Goal: Task Accomplishment & Management: Complete application form

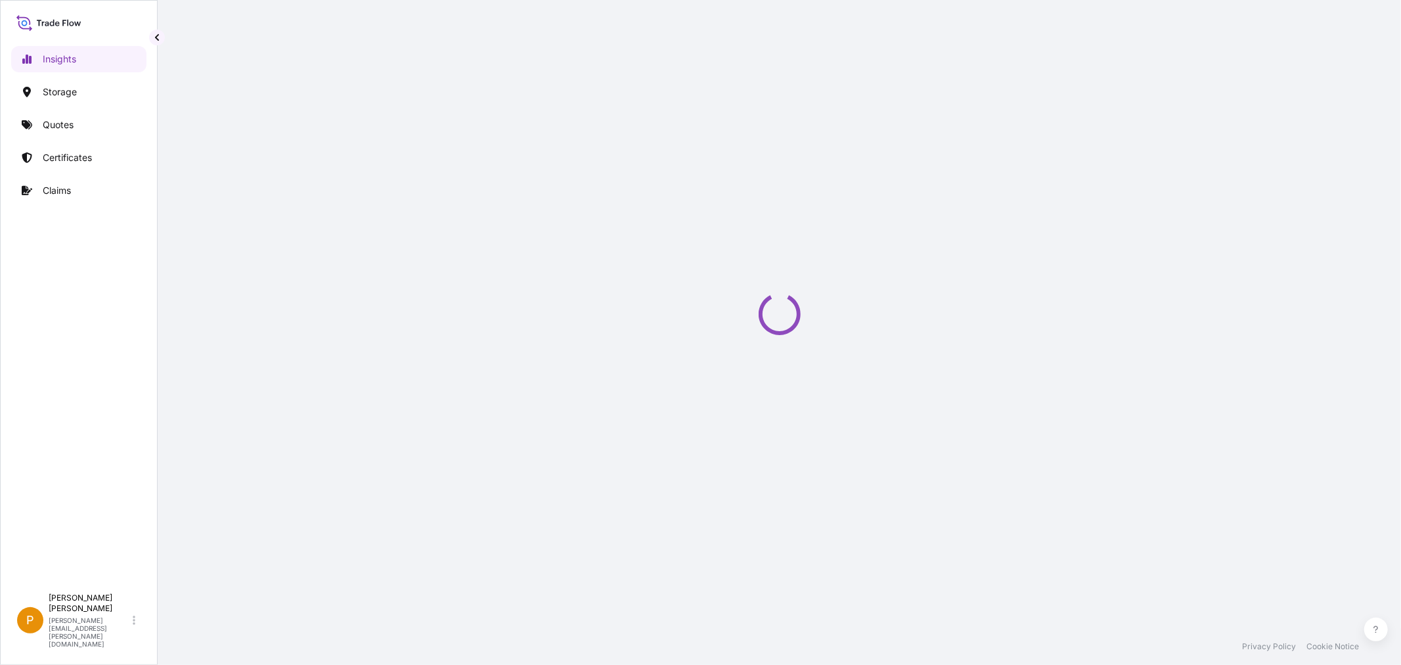
select select "2025"
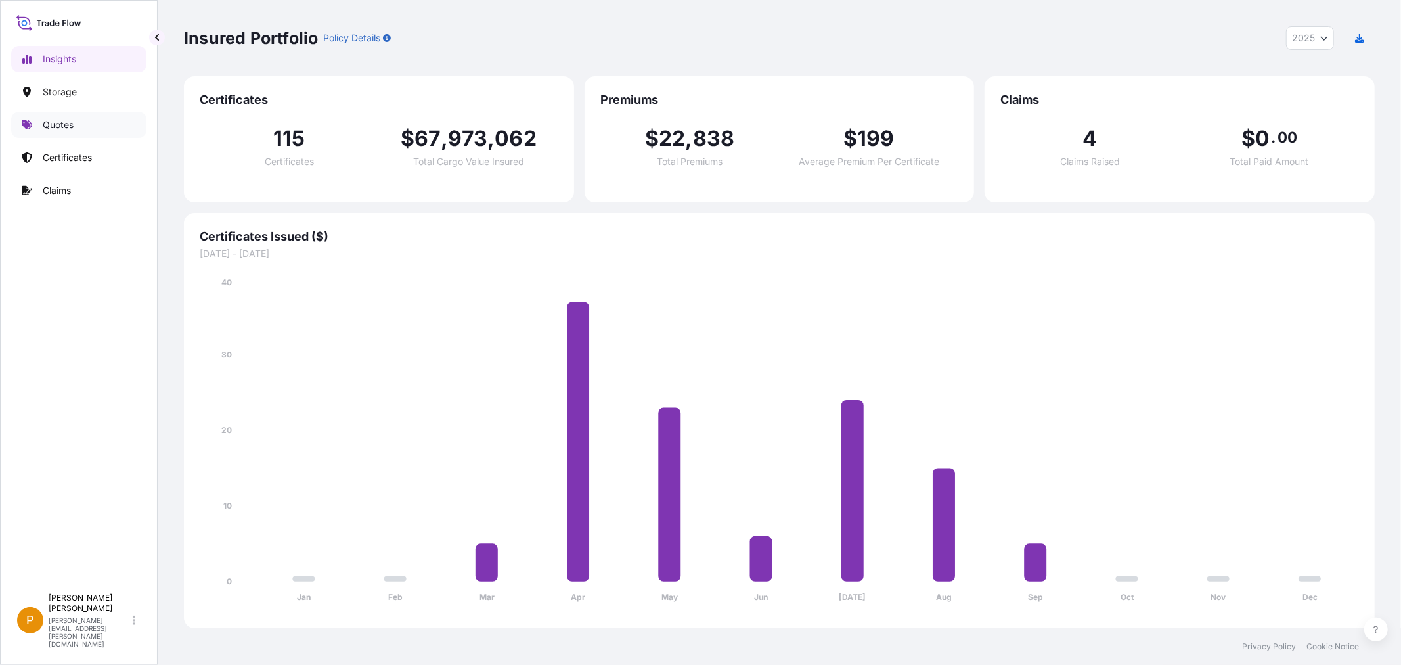
click at [62, 128] on p "Quotes" at bounding box center [58, 124] width 31 height 13
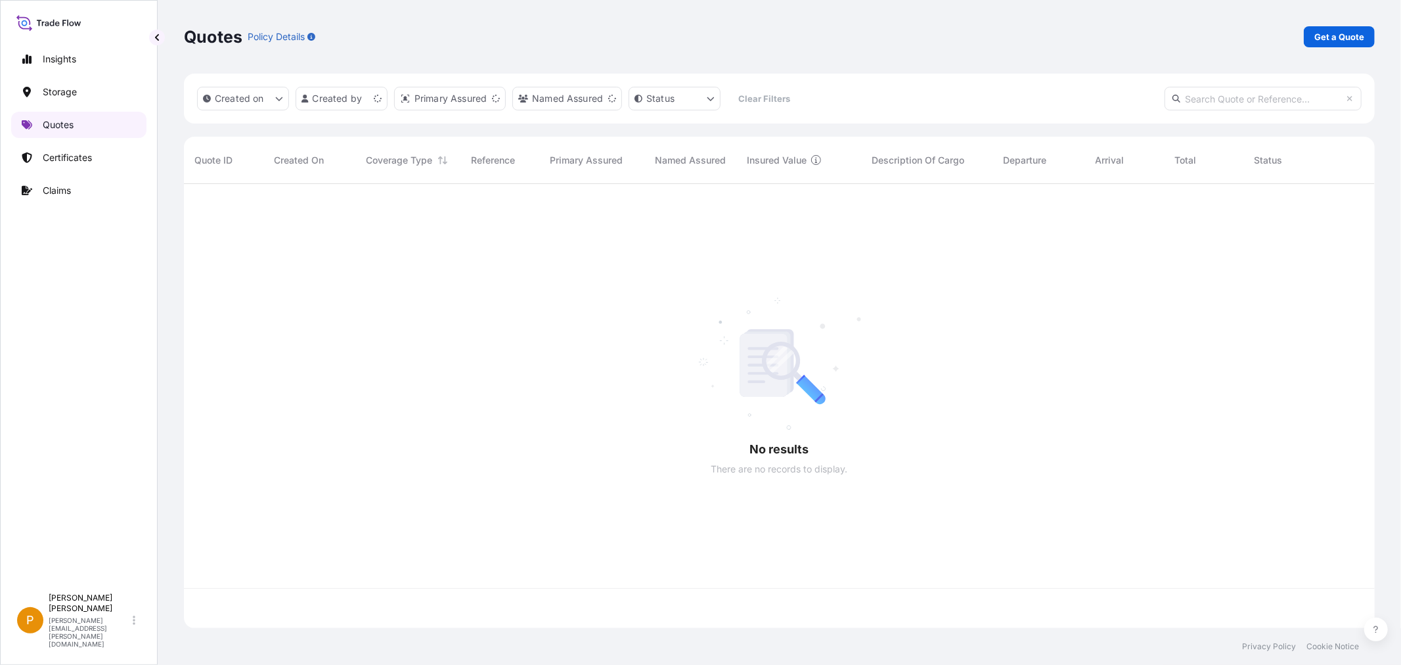
scroll to position [441, 1180]
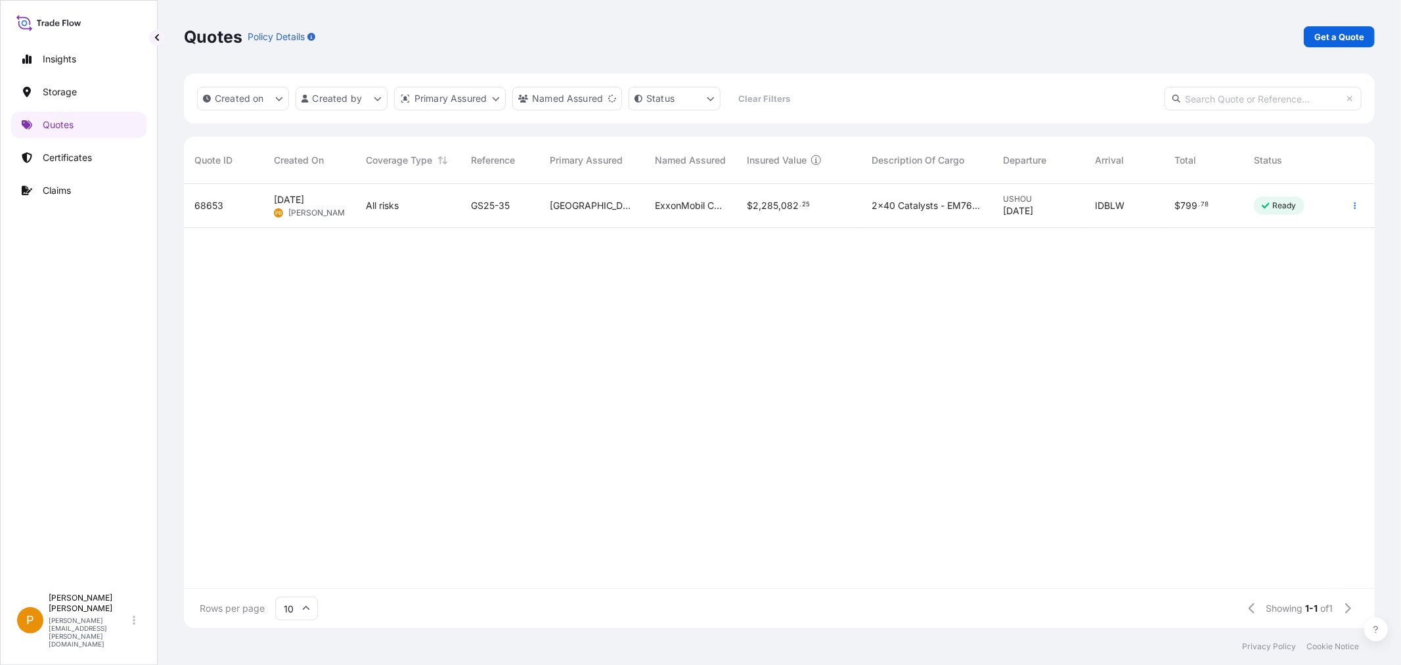
click at [304, 205] on span "[DATE]" at bounding box center [289, 199] width 30 height 13
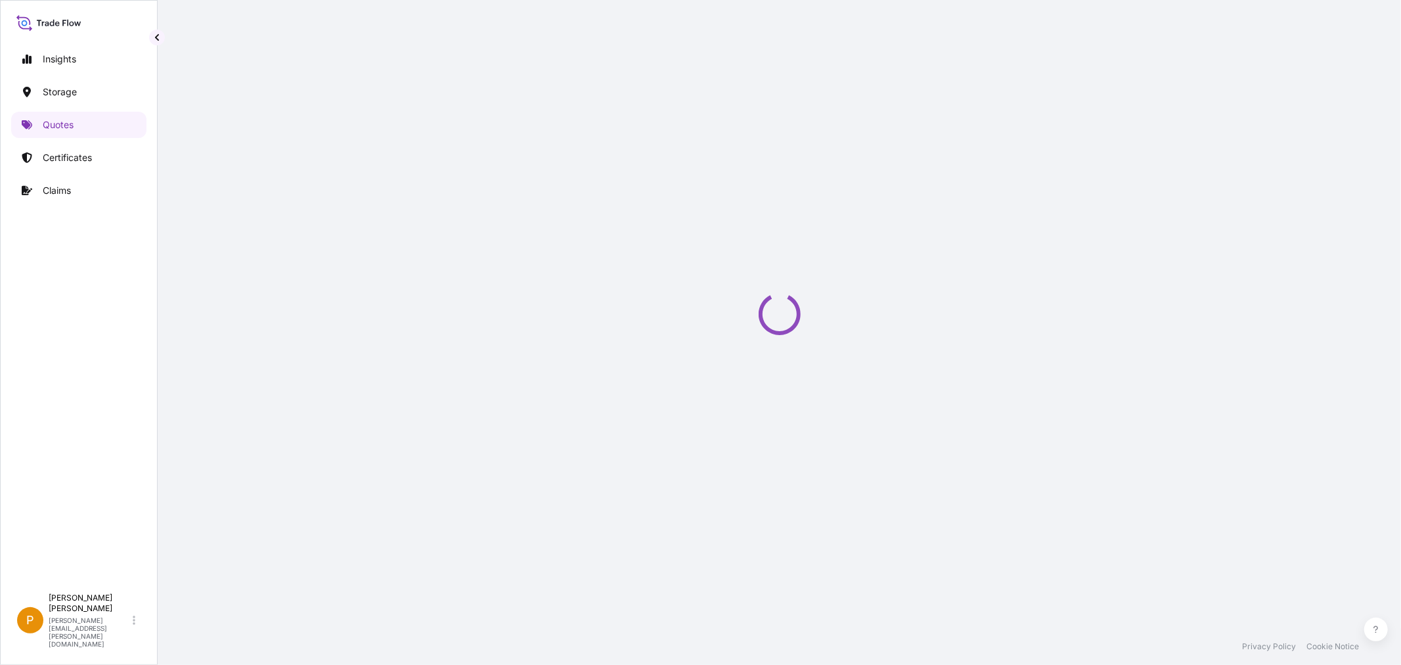
select select "Water"
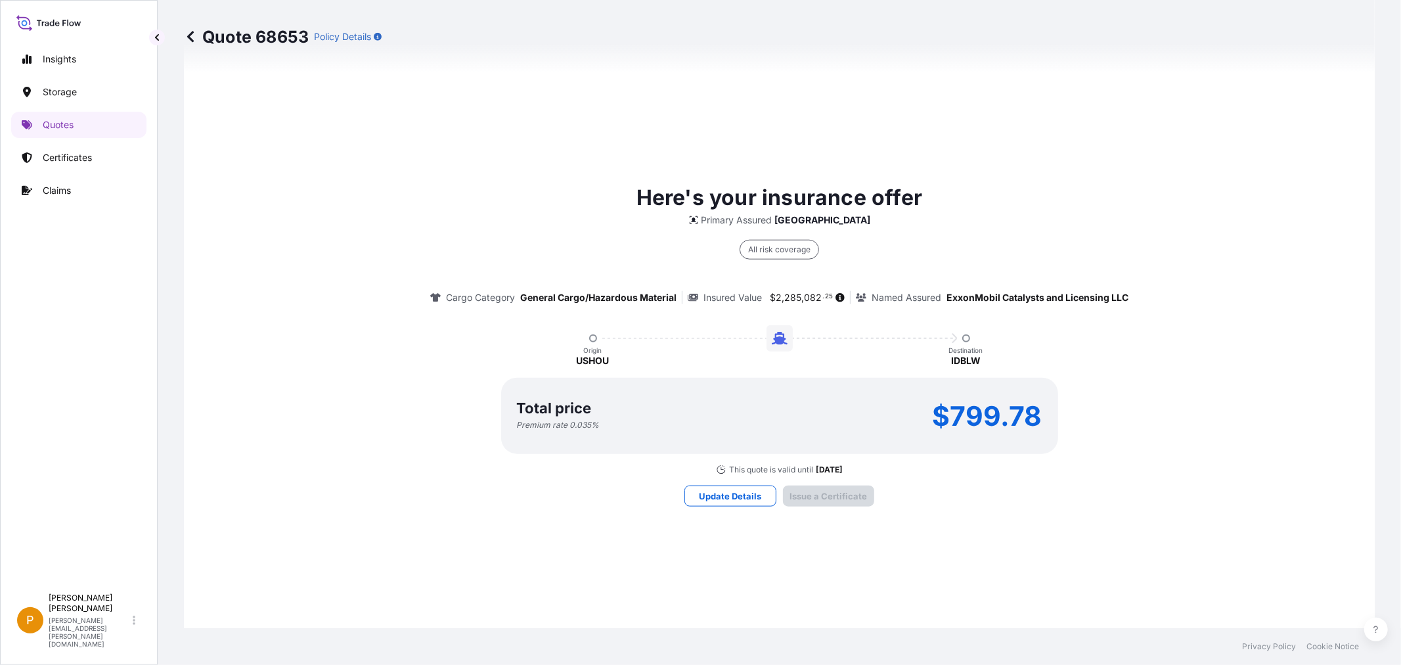
scroll to position [1809, 0]
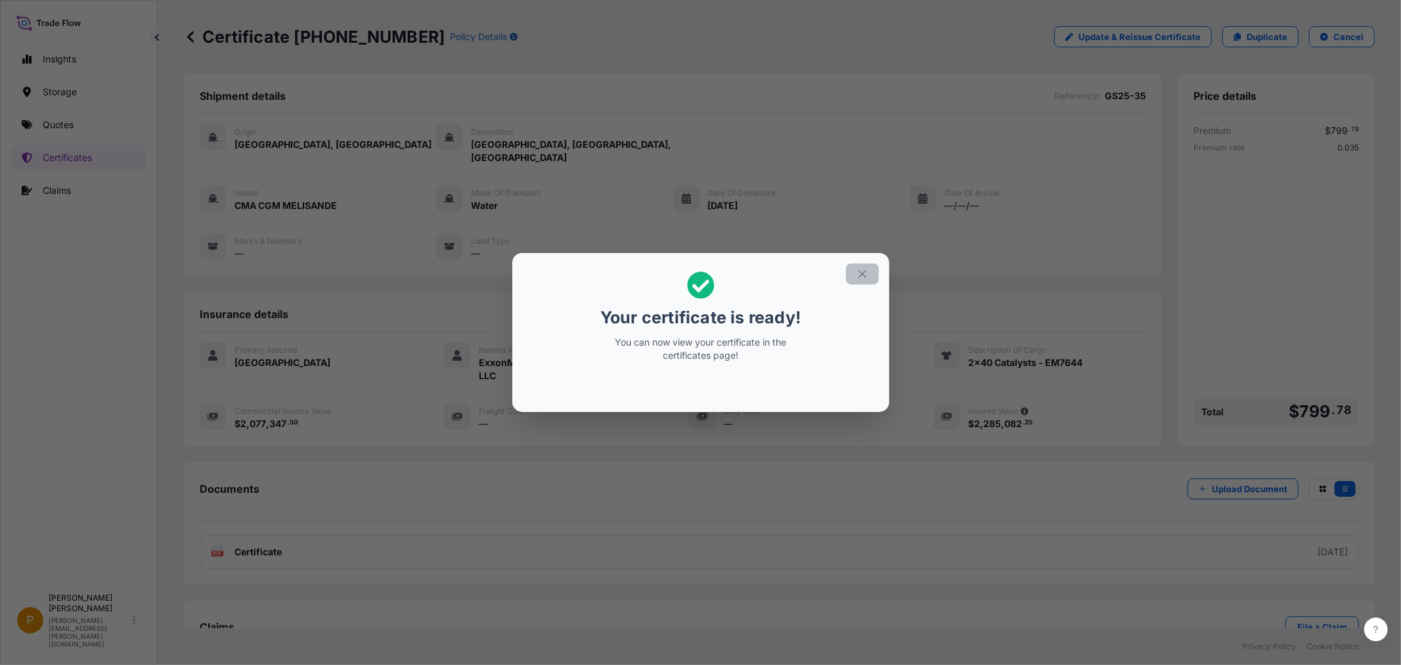
click at [862, 275] on icon "button" at bounding box center [862, 274] width 12 height 12
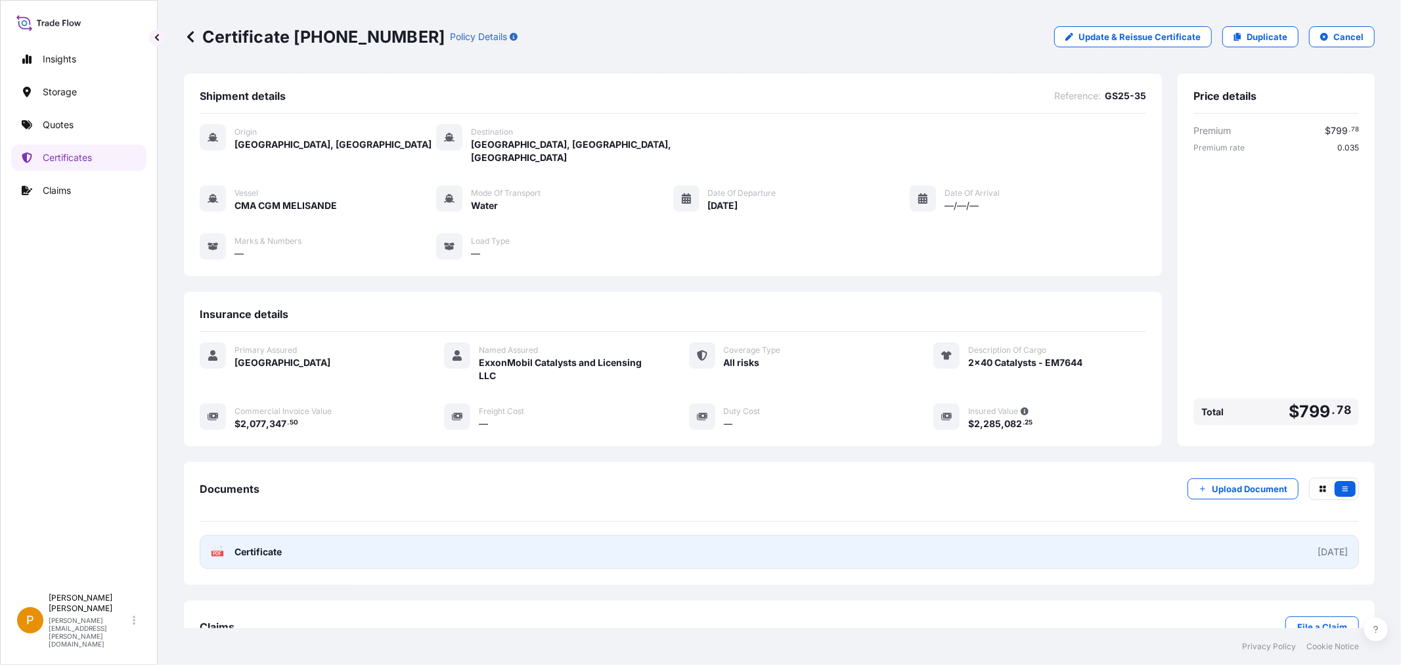
click at [232, 545] on div "PDF Certificate" at bounding box center [246, 551] width 71 height 13
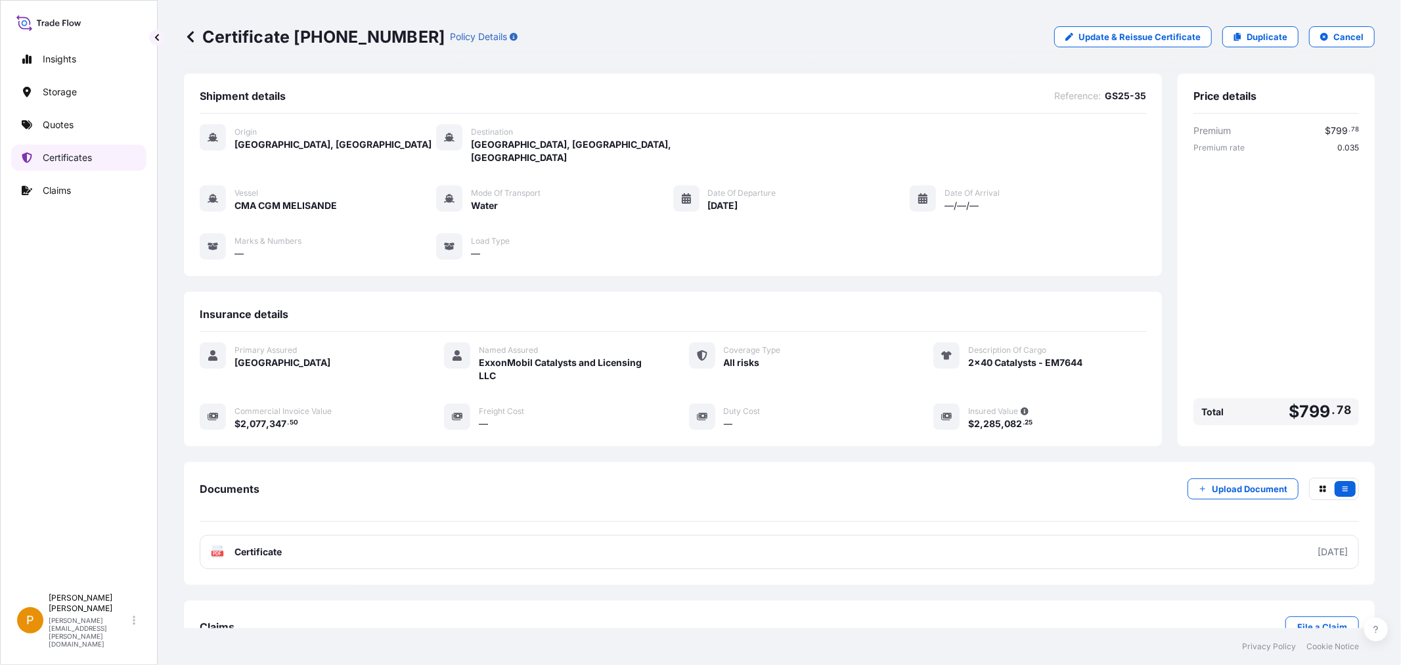
click at [66, 160] on p "Certificates" at bounding box center [67, 157] width 49 height 13
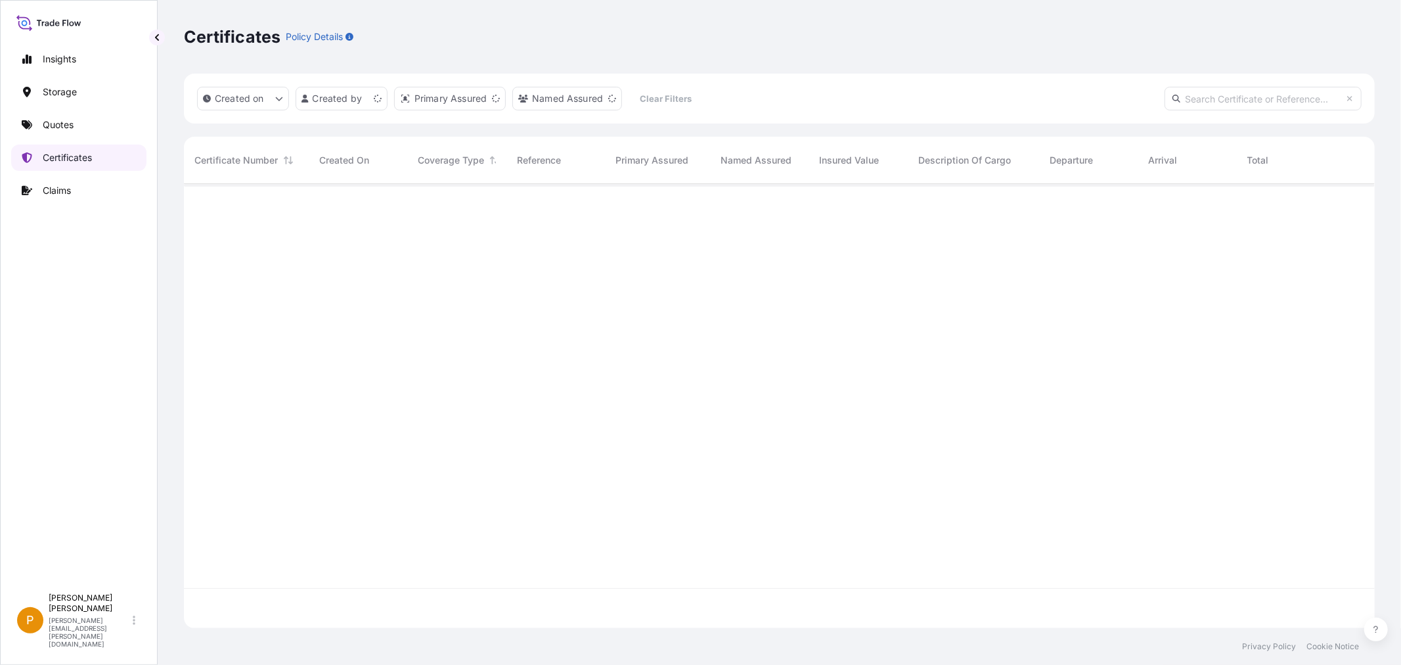
scroll to position [441, 1180]
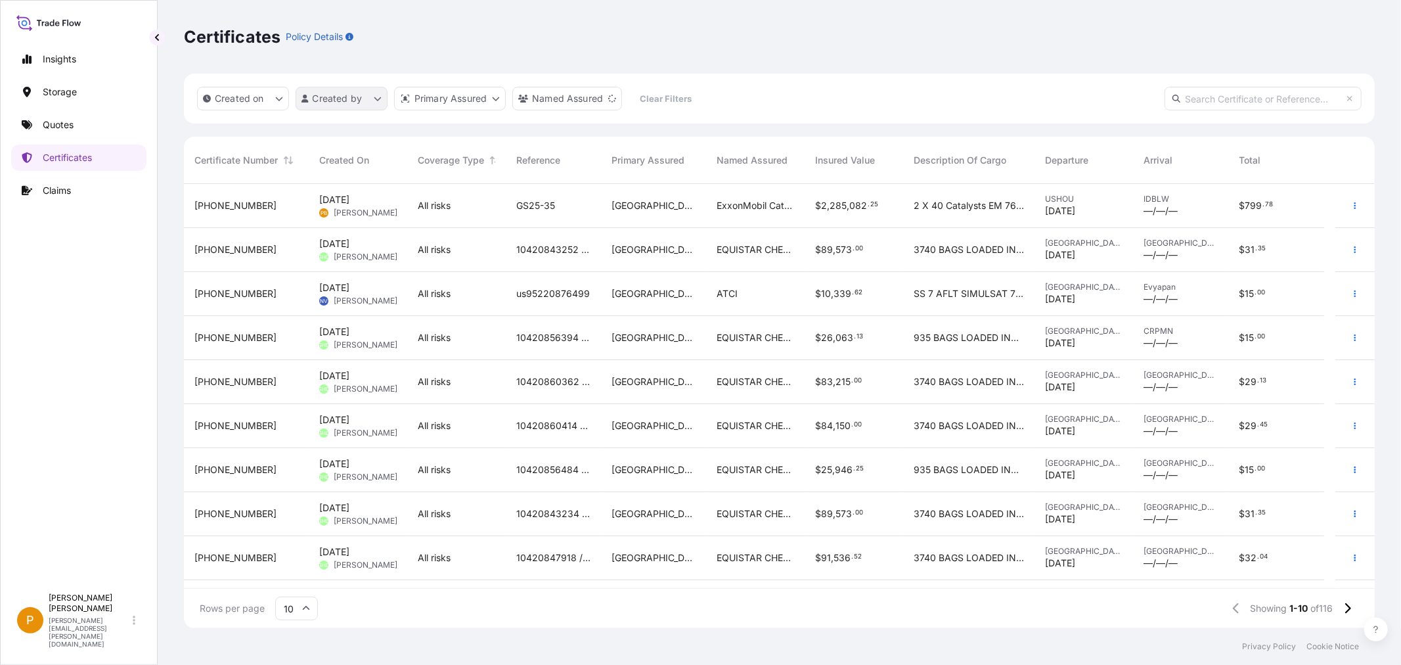
click at [362, 94] on html "Insights Storage Quotes Certificates Claims P Pamela Burrell pamela.burrell@psa…" at bounding box center [700, 332] width 1401 height 665
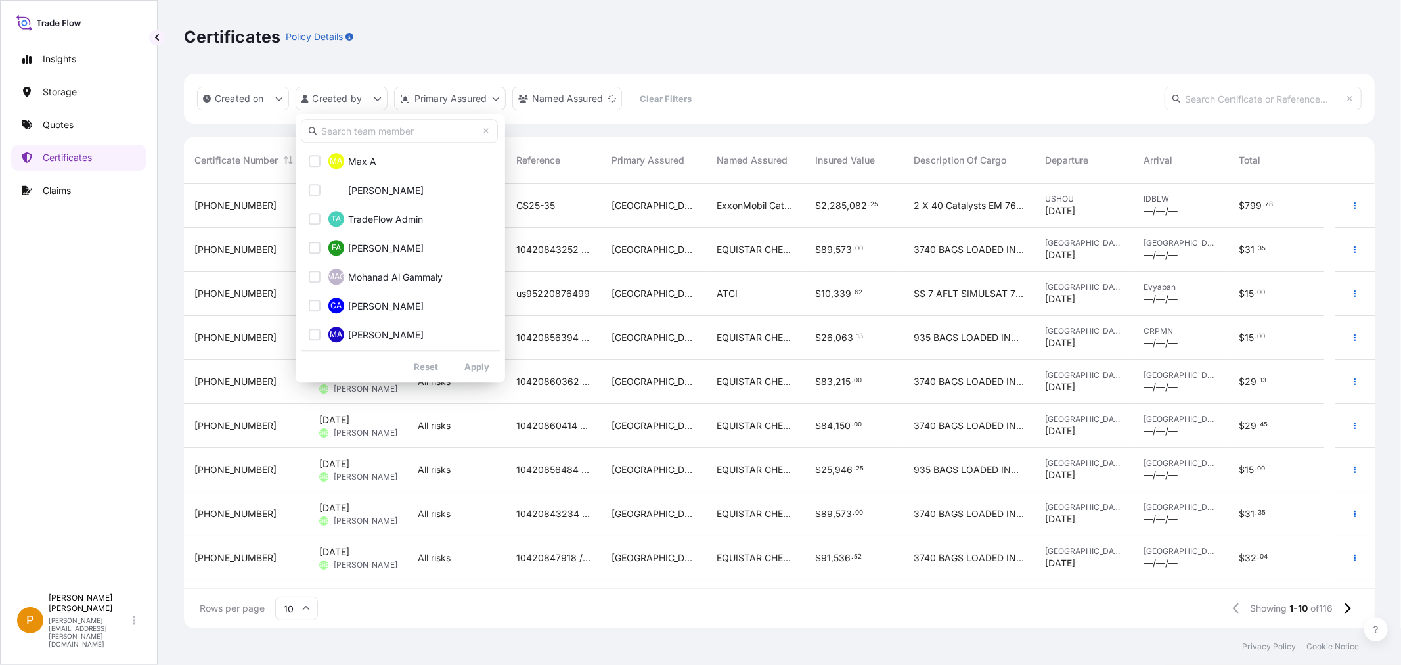
click at [368, 133] on input "text" at bounding box center [399, 131] width 197 height 24
type input "pa"
click at [375, 165] on span "Pamela Burrell" at bounding box center [386, 161] width 76 height 13
click at [381, 158] on span "Pamela Burrell" at bounding box center [386, 161] width 76 height 13
click at [379, 159] on span "Pamela Burrell" at bounding box center [386, 161] width 76 height 13
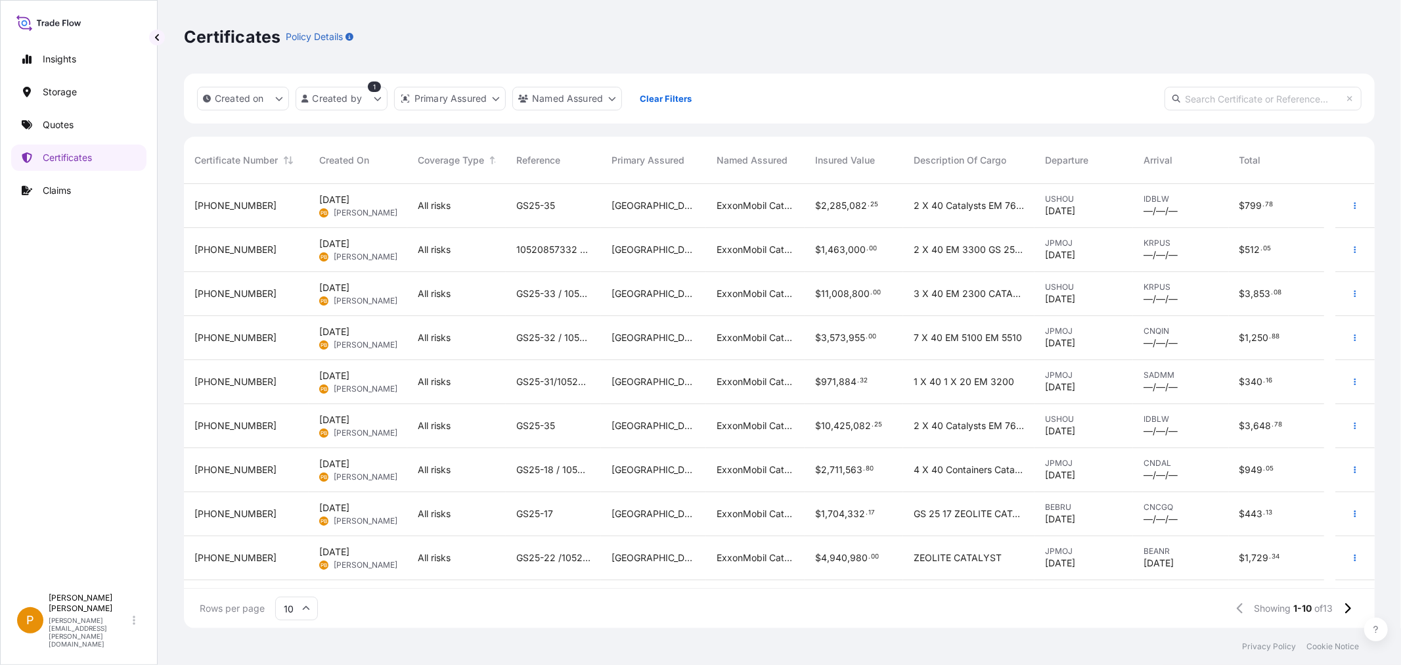
click at [241, 430] on span "31626-93-1" at bounding box center [235, 425] width 82 height 13
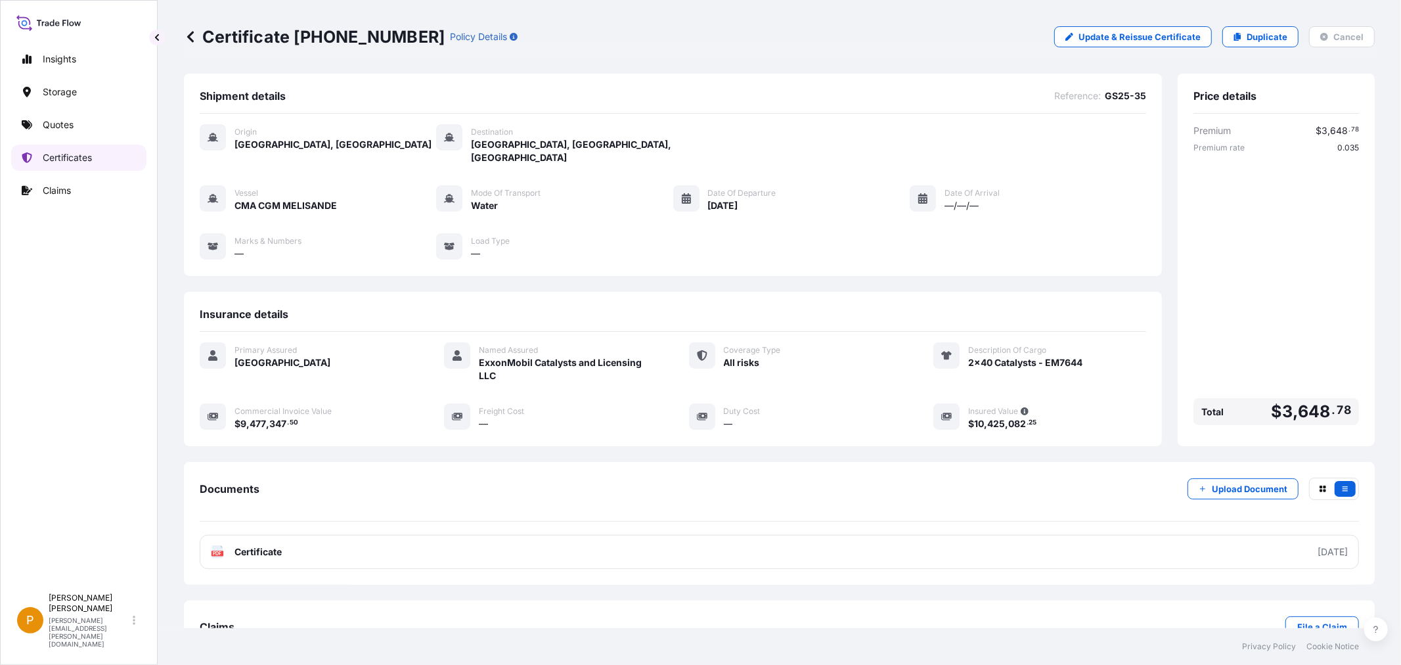
click at [60, 156] on p "Certificates" at bounding box center [67, 157] width 49 height 13
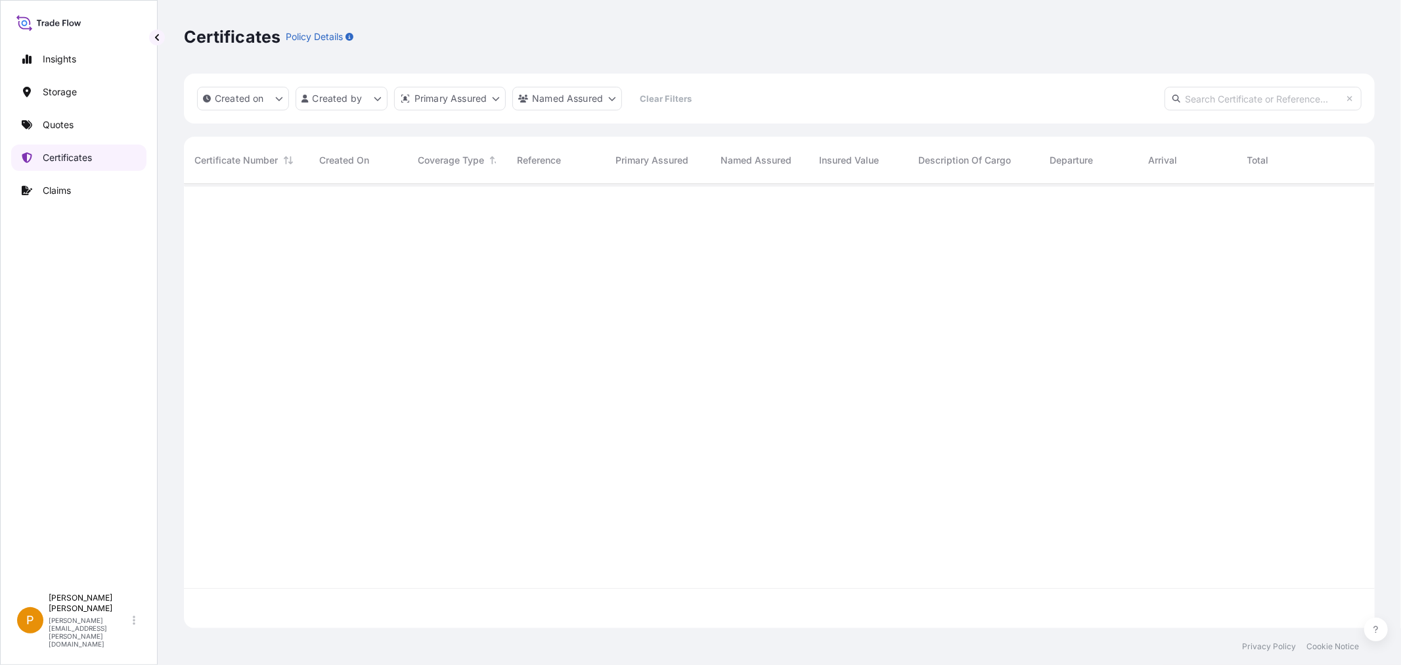
scroll to position [441, 1180]
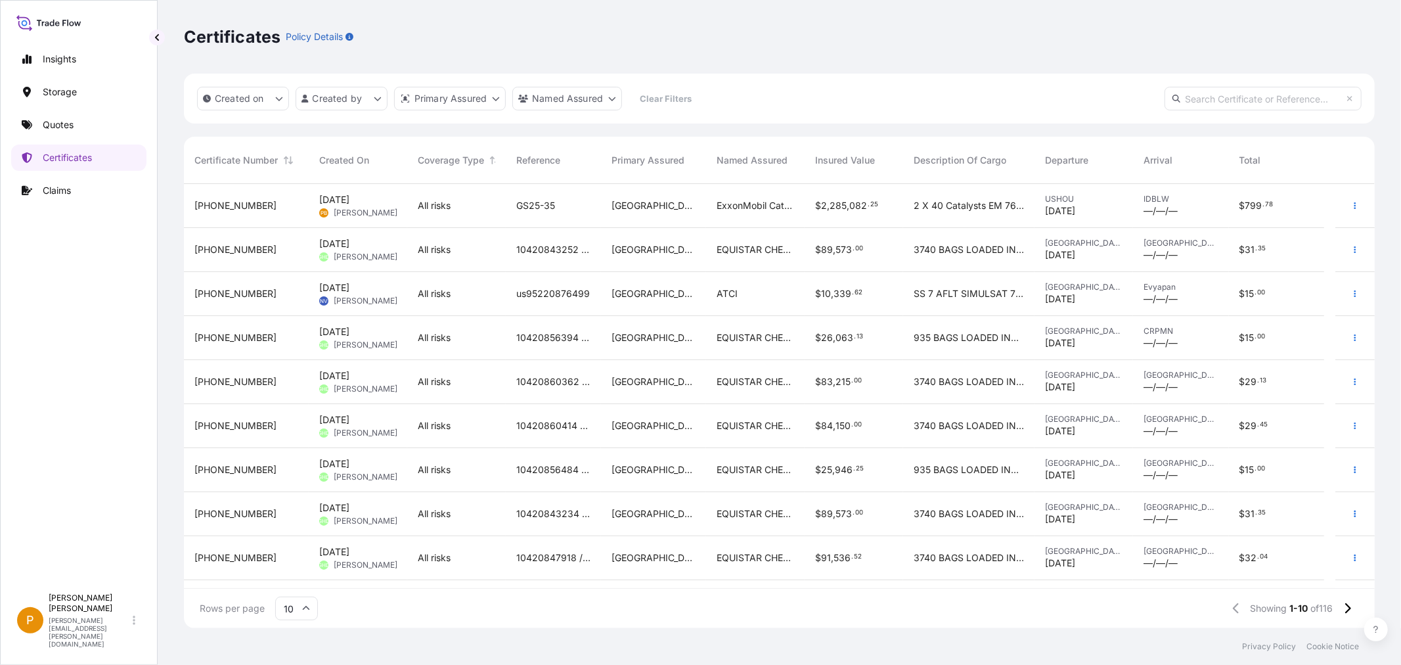
click at [355, 212] on span "Pamela Burrell" at bounding box center [366, 213] width 64 height 11
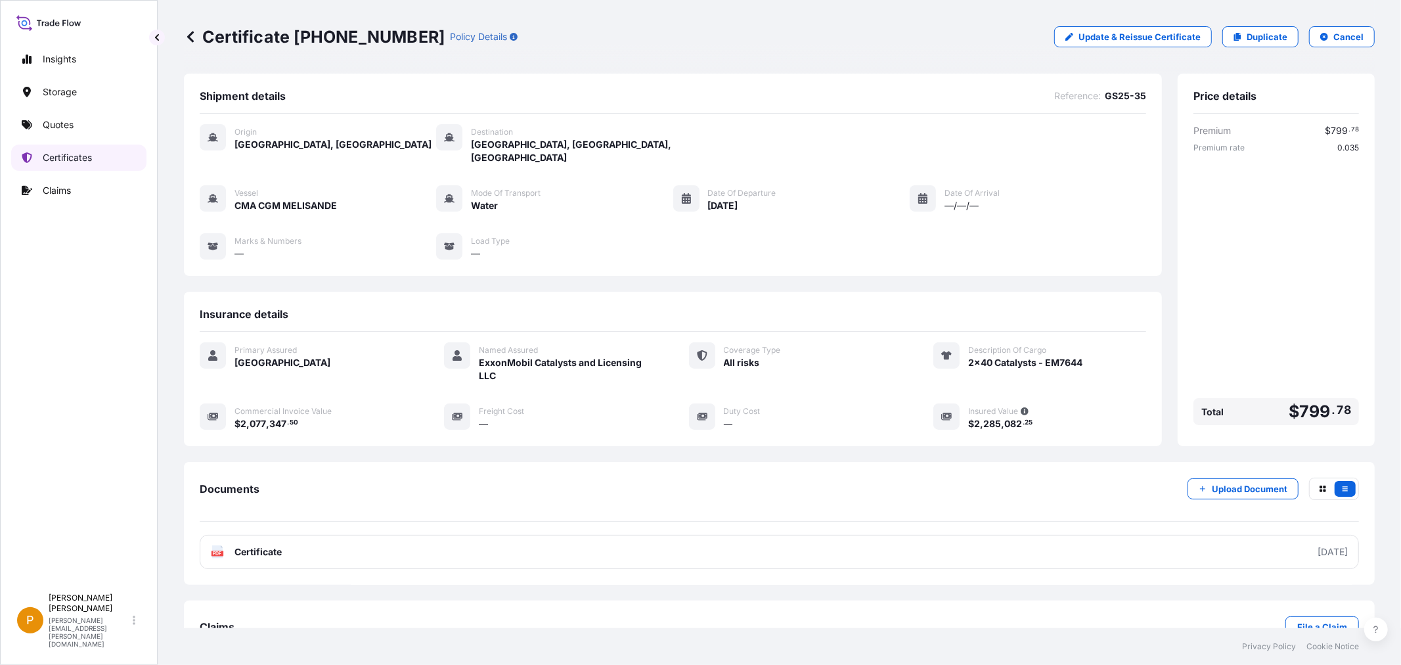
click at [64, 161] on p "Certificates" at bounding box center [67, 157] width 49 height 13
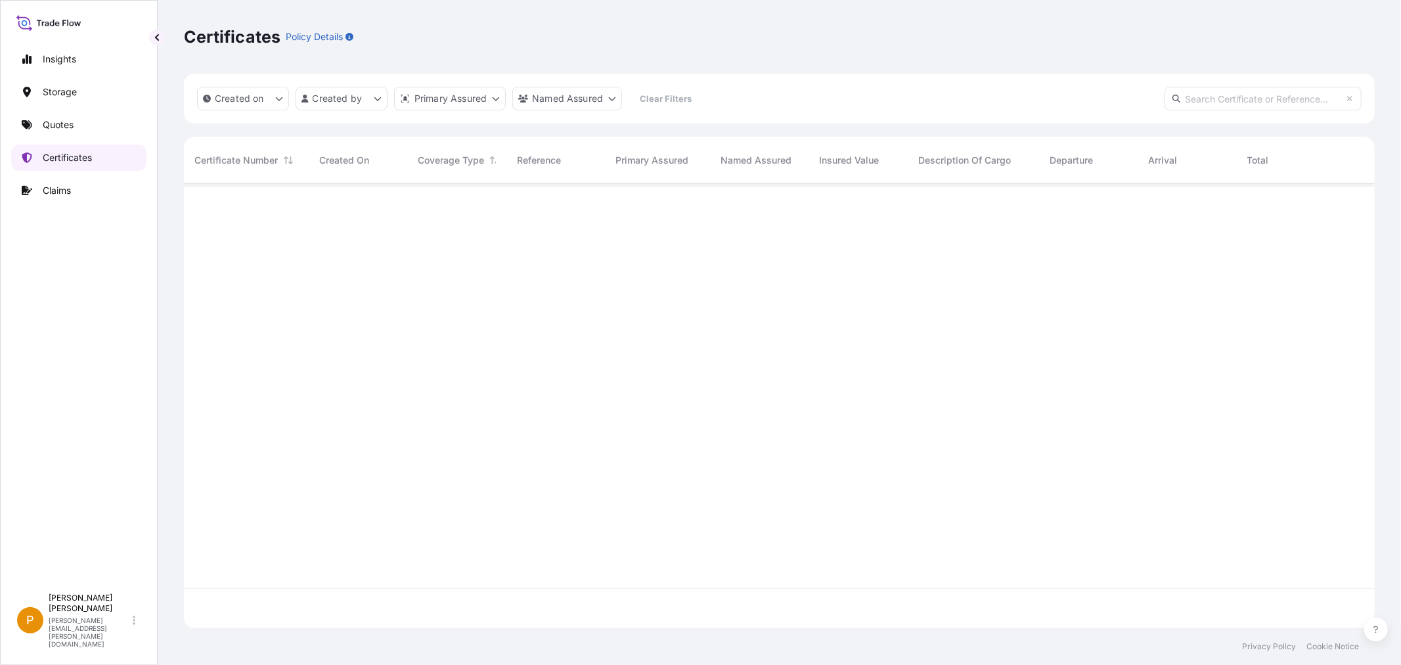
scroll to position [441, 1180]
click at [347, 94] on html "Insights Storage Quotes Certificates Claims P Pamela Burrell pamela.burrell@psa…" at bounding box center [700, 332] width 1401 height 665
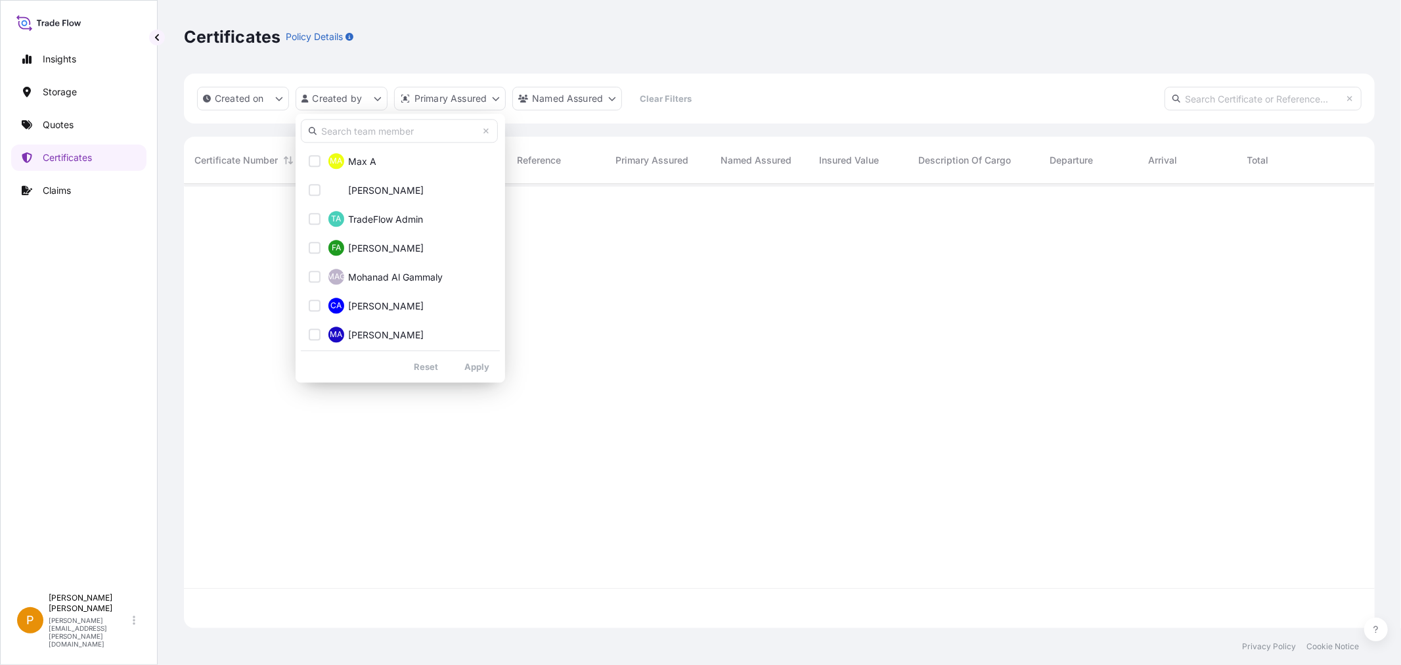
click at [361, 129] on input "text" at bounding box center [399, 131] width 197 height 24
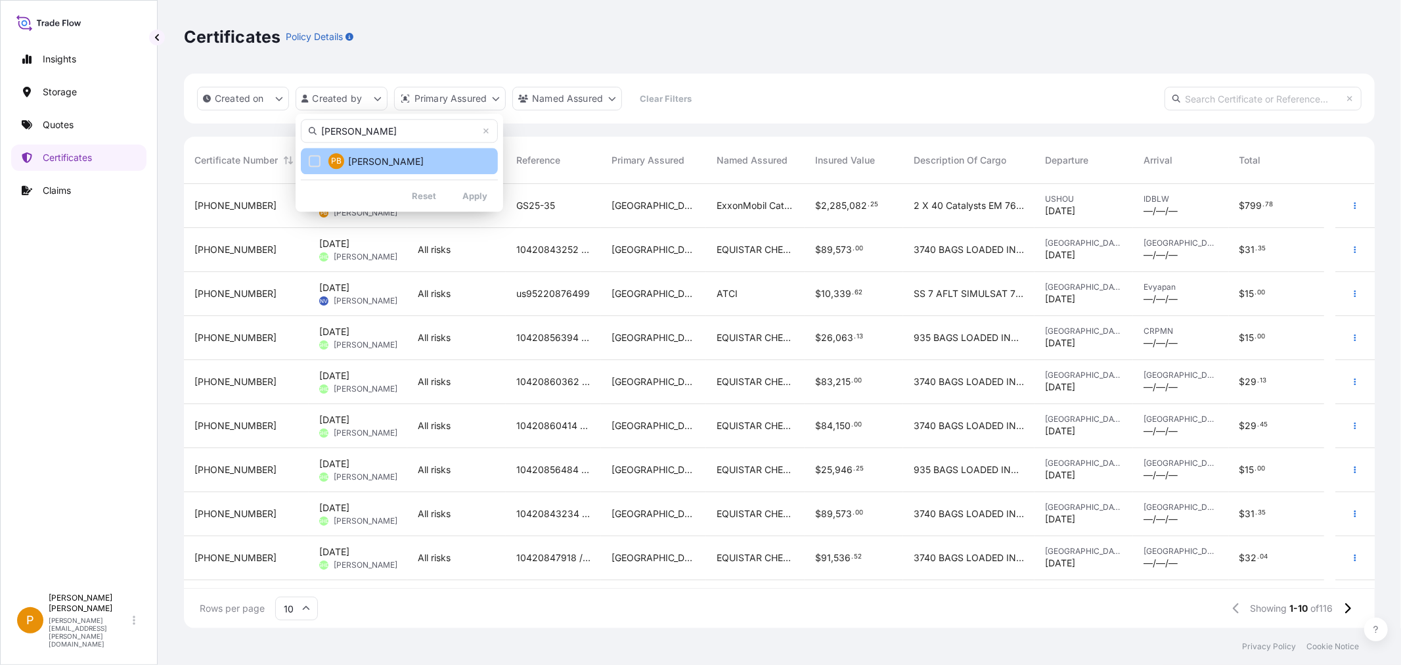
type input "pam"
click at [381, 165] on span "Pamela Burrell" at bounding box center [386, 161] width 76 height 13
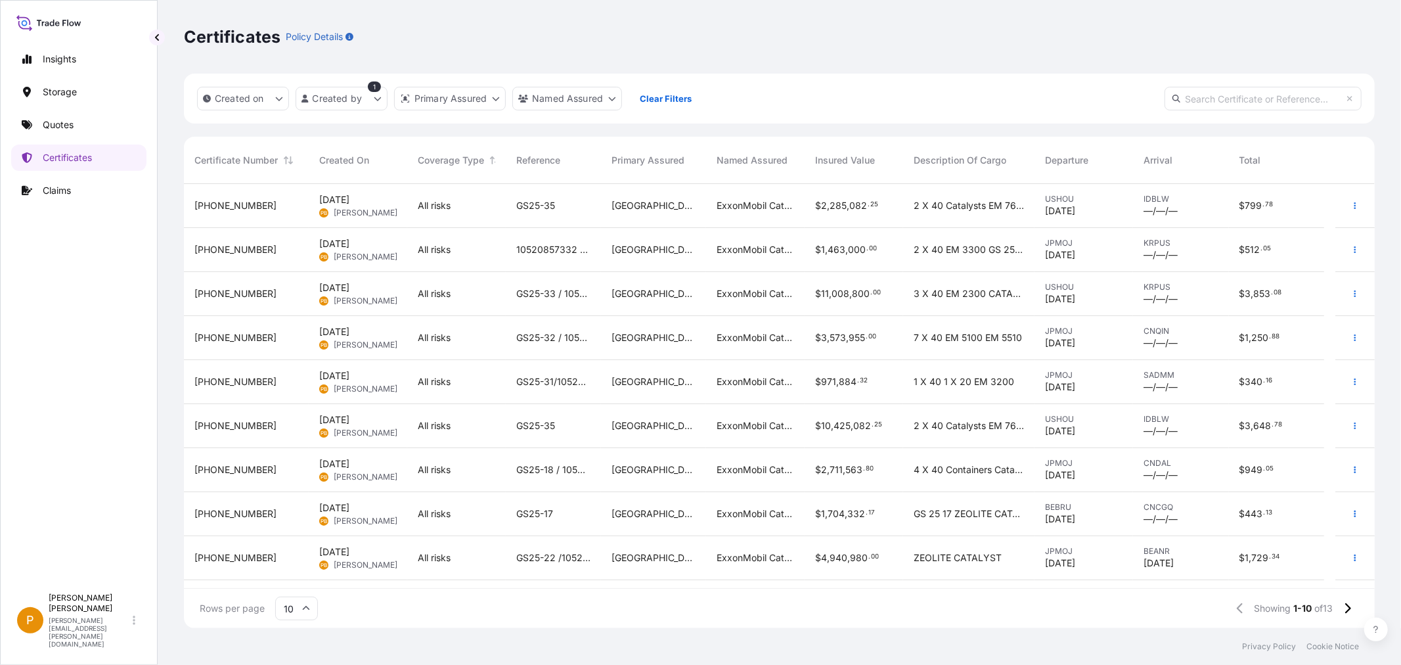
click at [240, 429] on span "31626-93-1" at bounding box center [235, 425] width 82 height 13
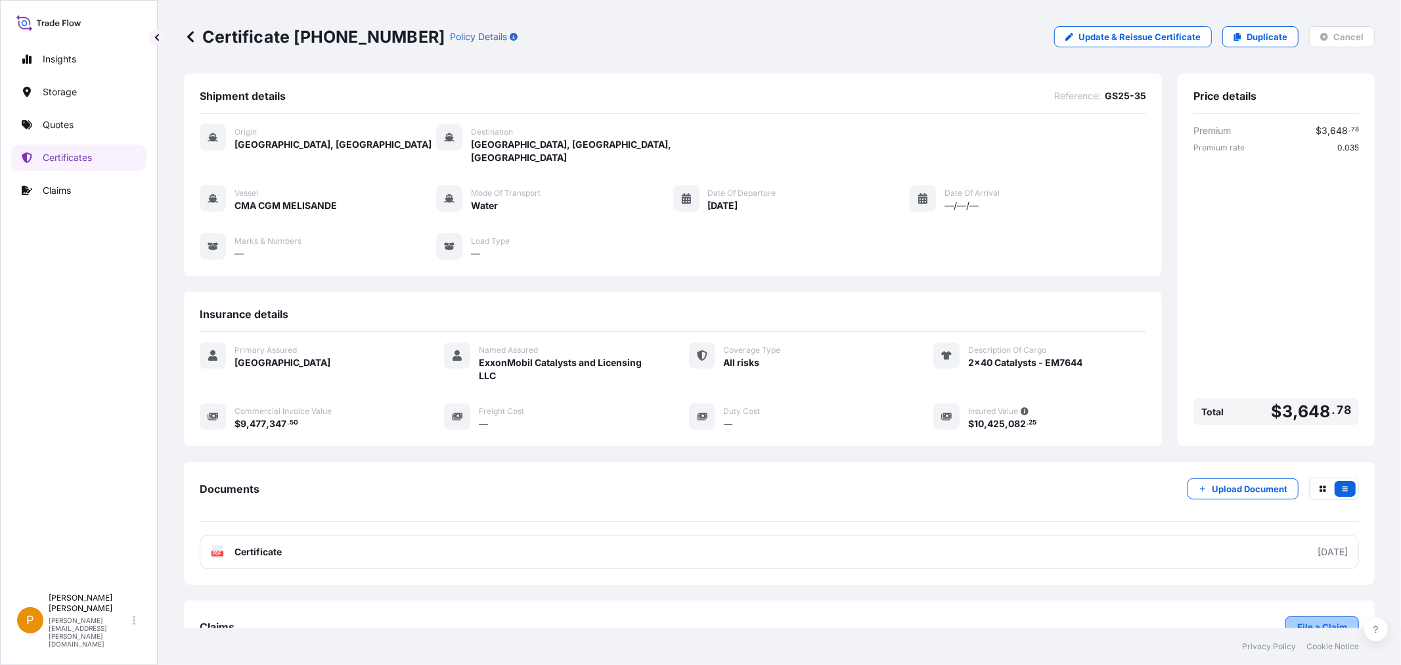
click at [1307, 620] on p "File a Claim" at bounding box center [1322, 626] width 50 height 13
click at [45, 153] on p "Certificates" at bounding box center [67, 157] width 49 height 13
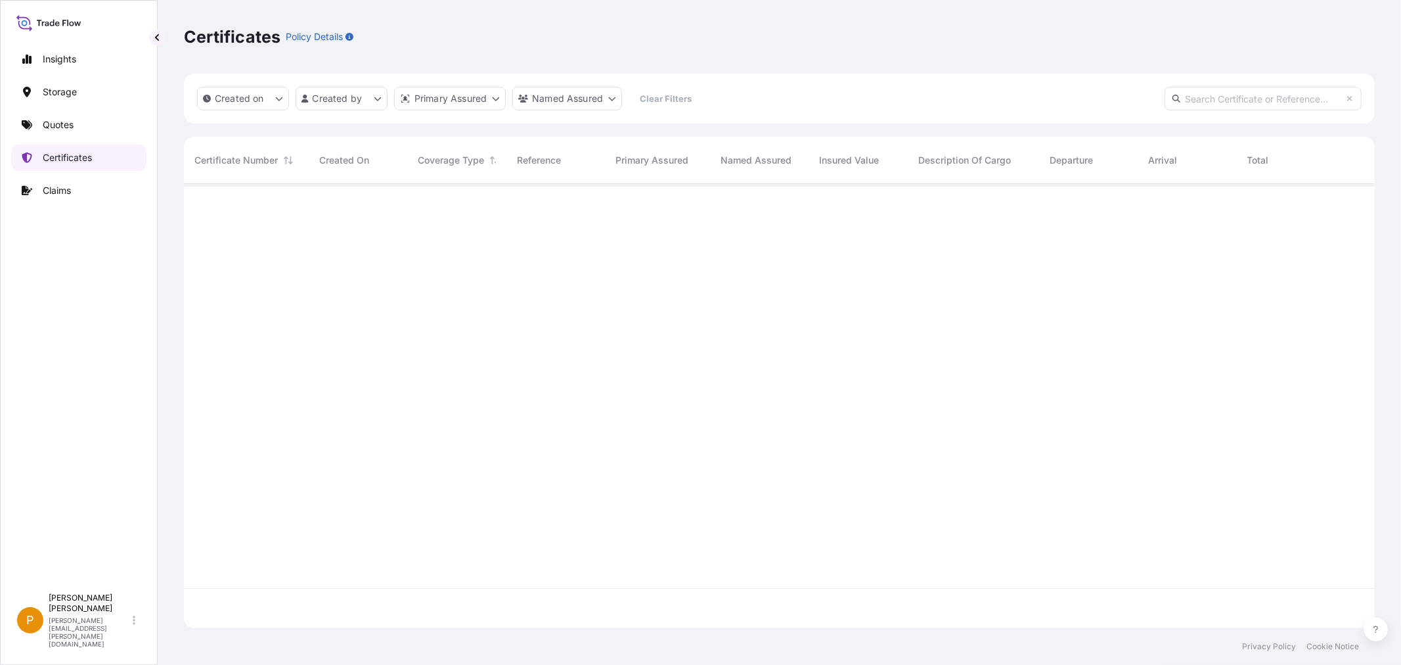
scroll to position [441, 1180]
click at [318, 102] on html "Insights Storage Quotes Certificates Claims P Pamela Burrell pamela.burrell@psa…" at bounding box center [700, 332] width 1401 height 665
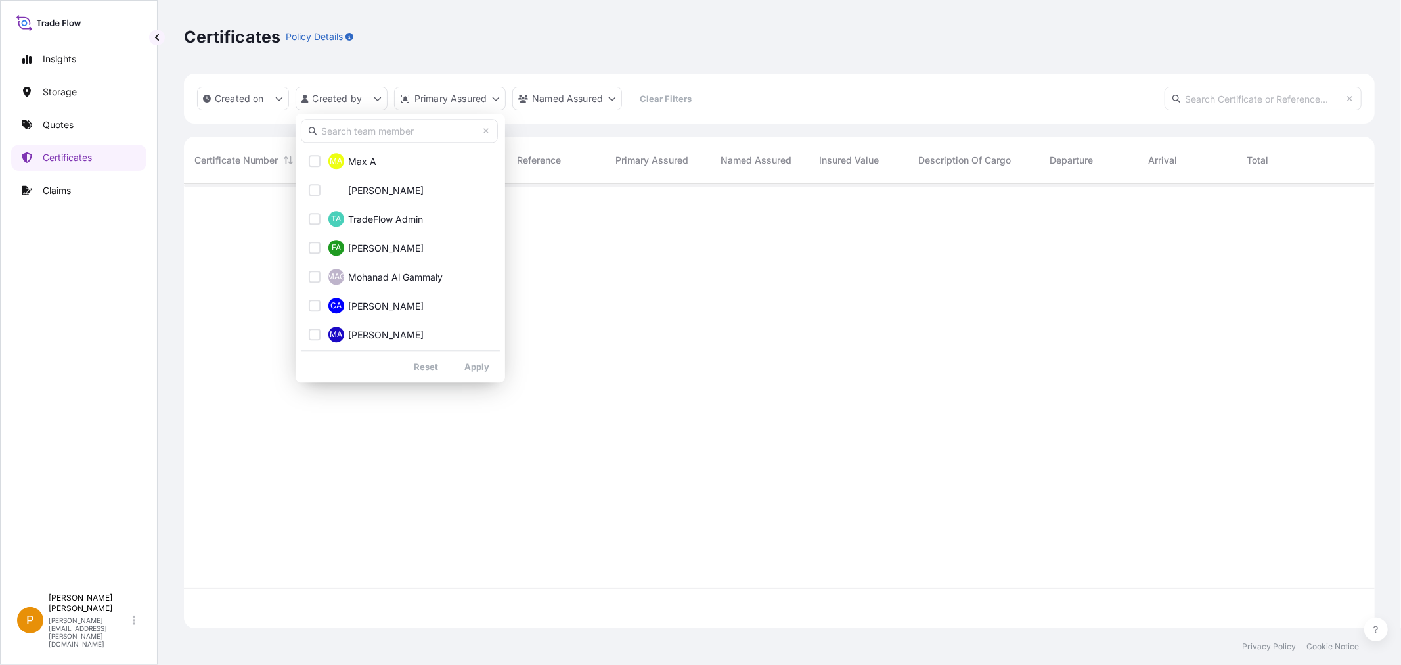
click at [359, 133] on input "text" at bounding box center [399, 131] width 197 height 24
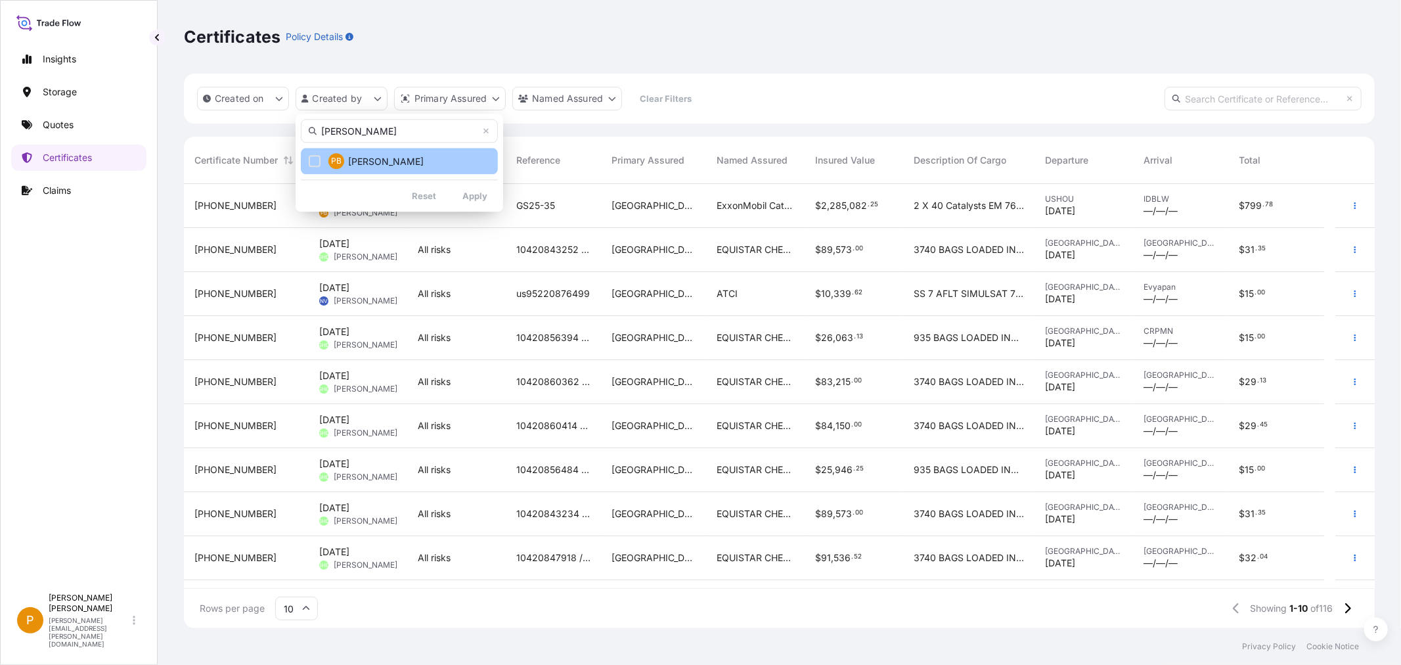
type input "pam"
click at [306, 164] on button "PB Pamela Burrell" at bounding box center [399, 161] width 197 height 26
